Goal: Find specific page/section: Find specific page/section

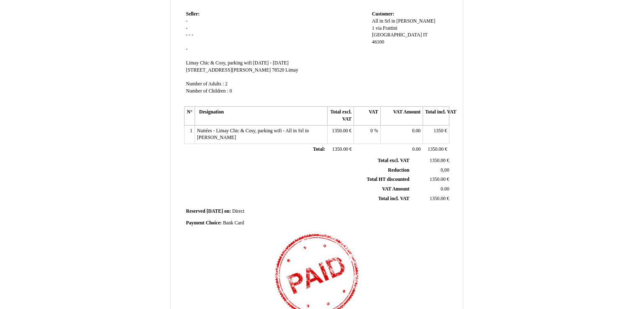
scroll to position [15, 0]
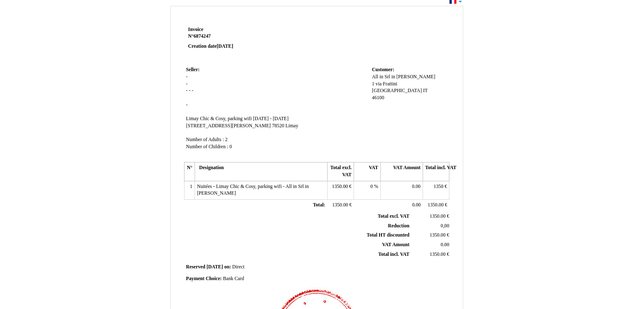
scroll to position [57, 0]
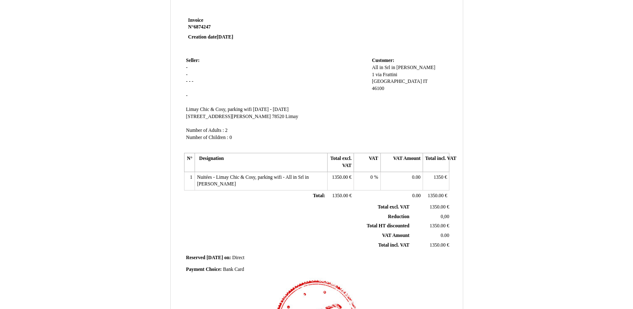
scroll to position [42, 0]
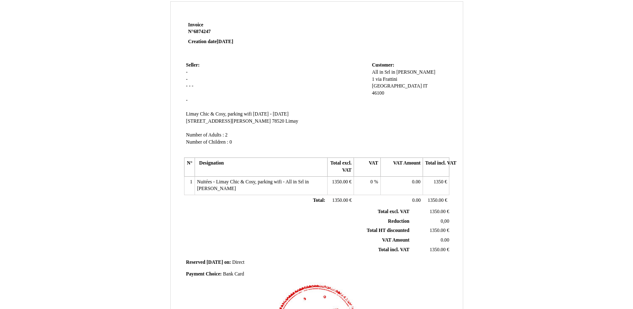
scroll to position [42, 0]
